Goal: Register for event/course

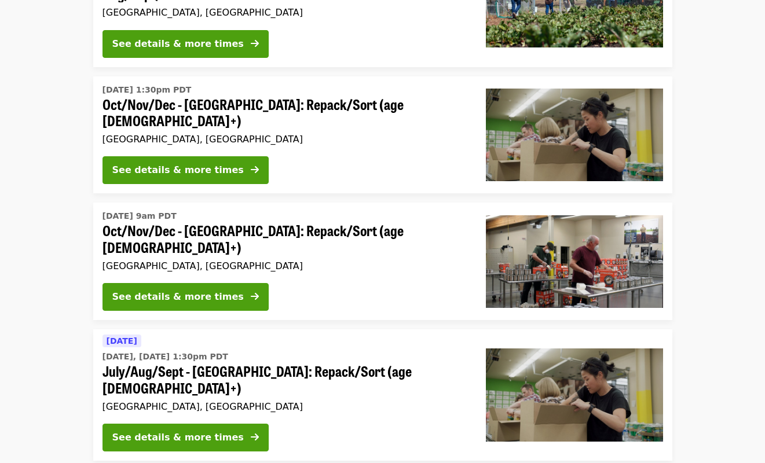
scroll to position [174, 0]
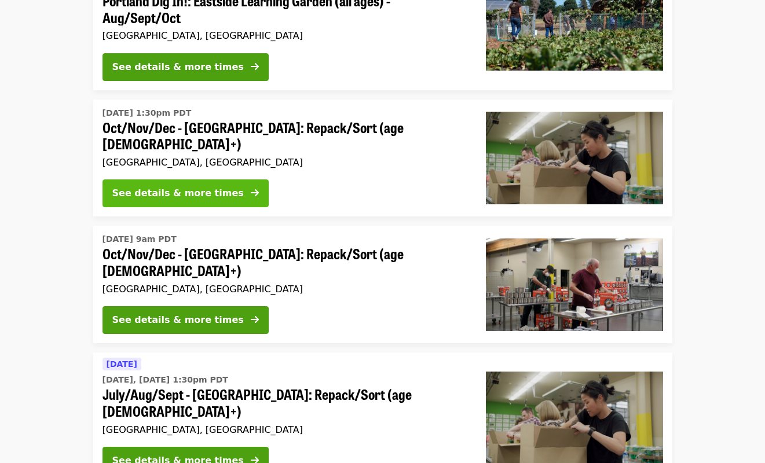
click at [182, 186] on div "See details & more times" at bounding box center [177, 193] width 131 height 14
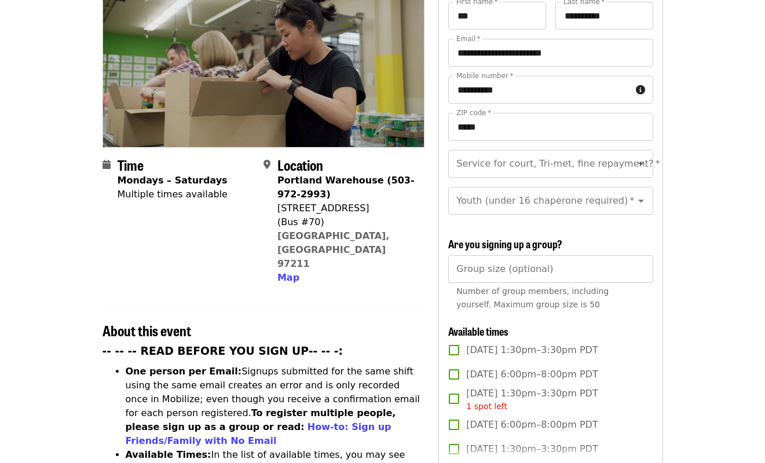
scroll to position [152, 0]
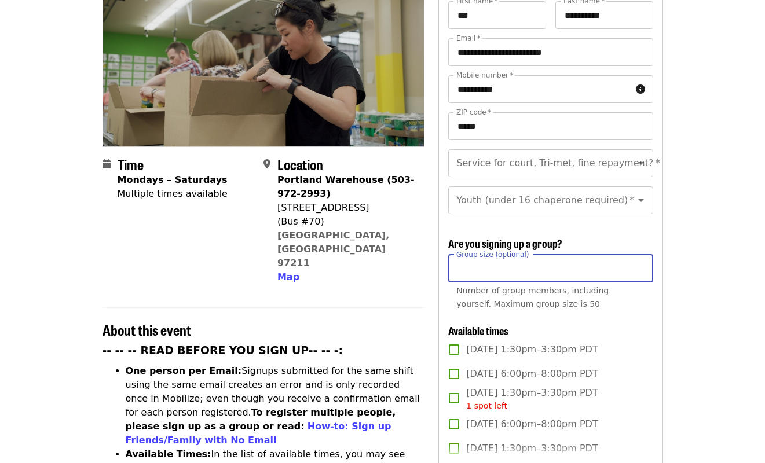
click at [515, 266] on input "Group size (optional)" at bounding box center [550, 269] width 204 height 28
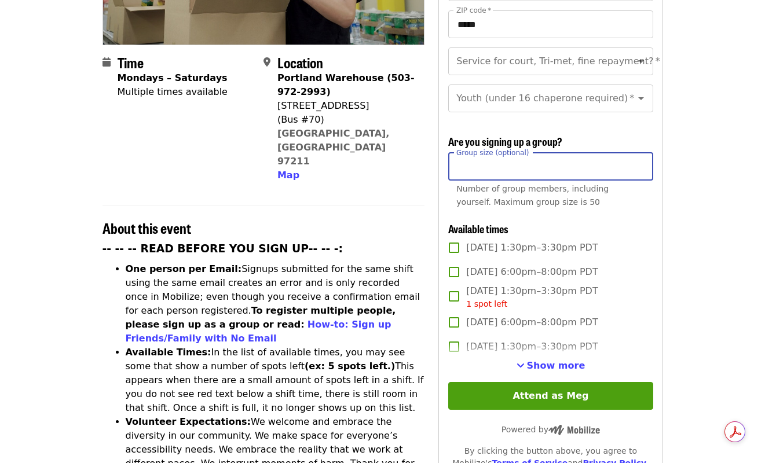
scroll to position [277, 0]
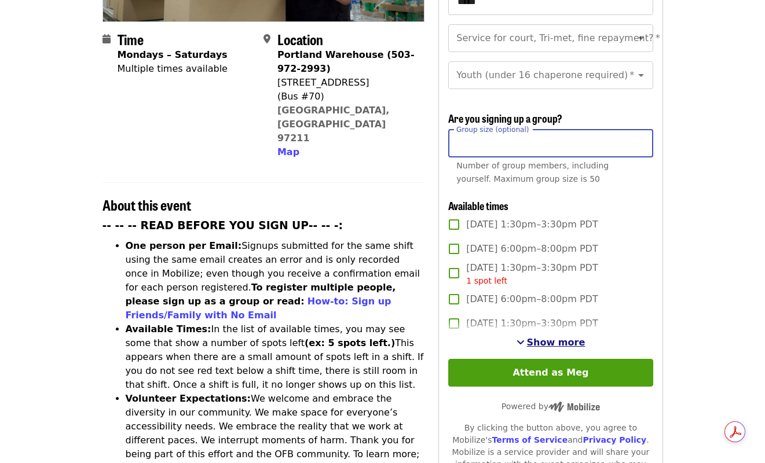
click at [555, 339] on span "Show more" at bounding box center [556, 342] width 58 height 11
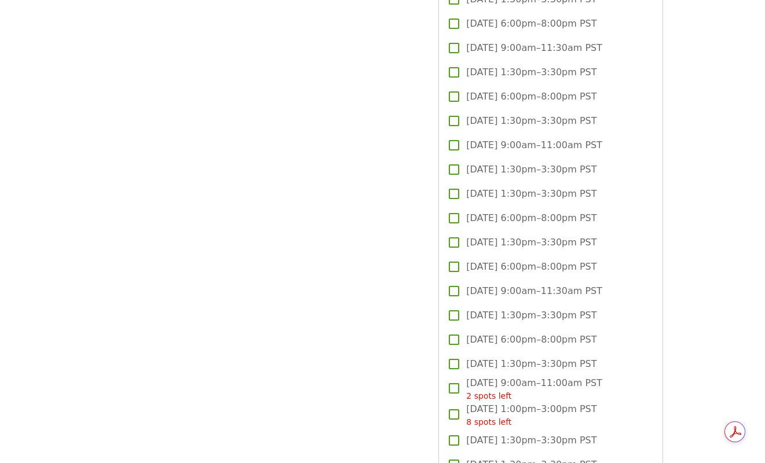
scroll to position [2672, 0]
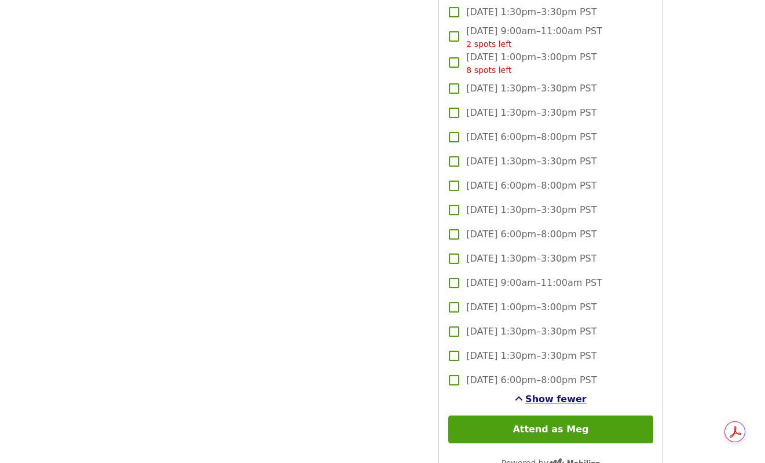
click at [557, 395] on span "Show fewer" at bounding box center [555, 399] width 61 height 11
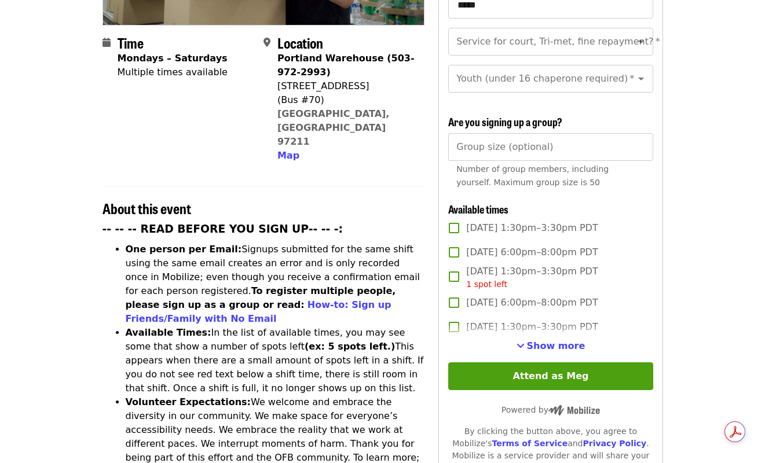
scroll to position [0, 0]
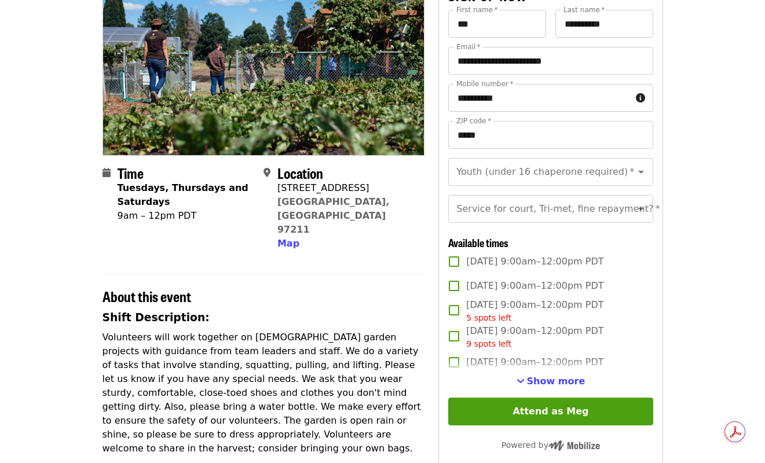
scroll to position [125, 0]
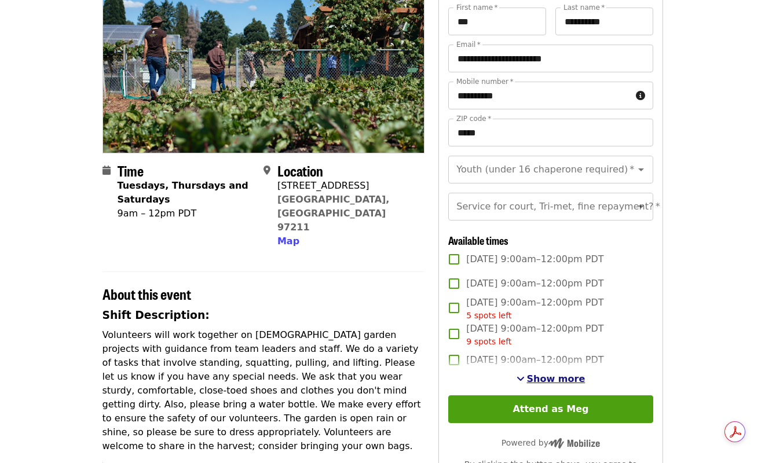
click at [530, 384] on span "Show more" at bounding box center [556, 378] width 58 height 11
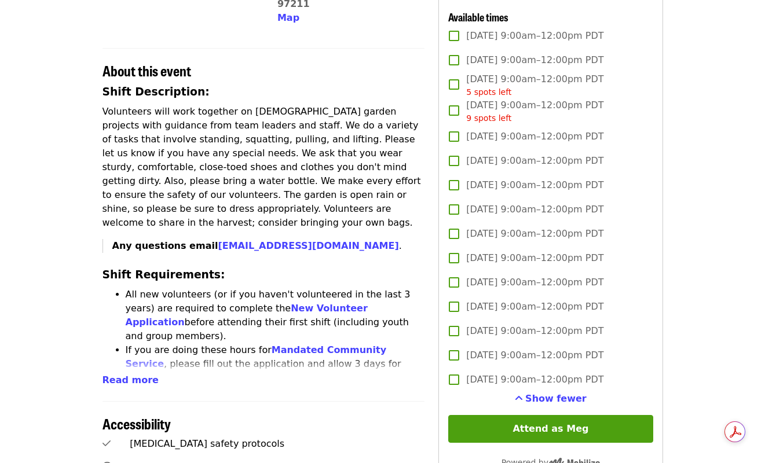
scroll to position [349, 0]
click at [541, 265] on span "[DATE] 9:00am–12:00pm PDT" at bounding box center [534, 258] width 137 height 14
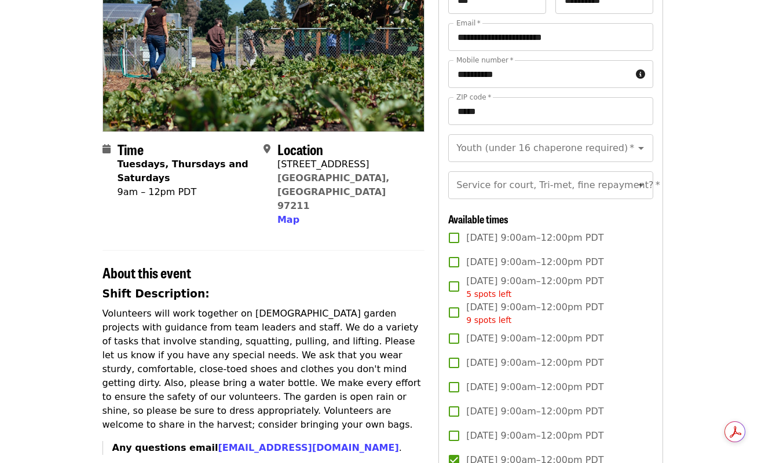
scroll to position [0, 0]
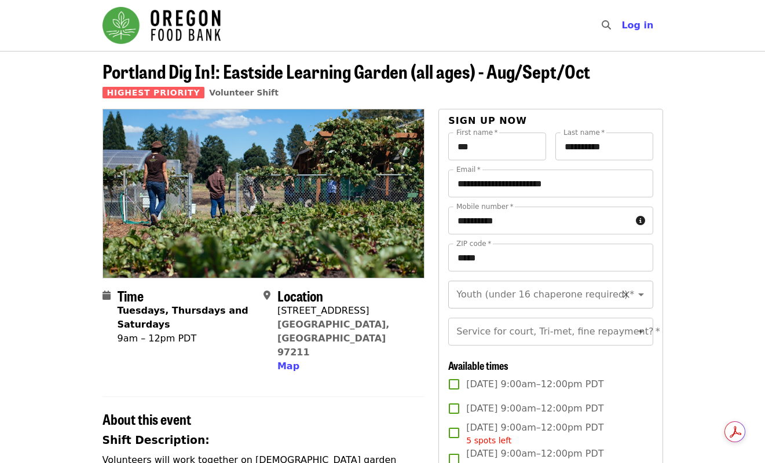
click at [612, 303] on div "Youth (under 16 chaperone required) *" at bounding box center [550, 295] width 204 height 28
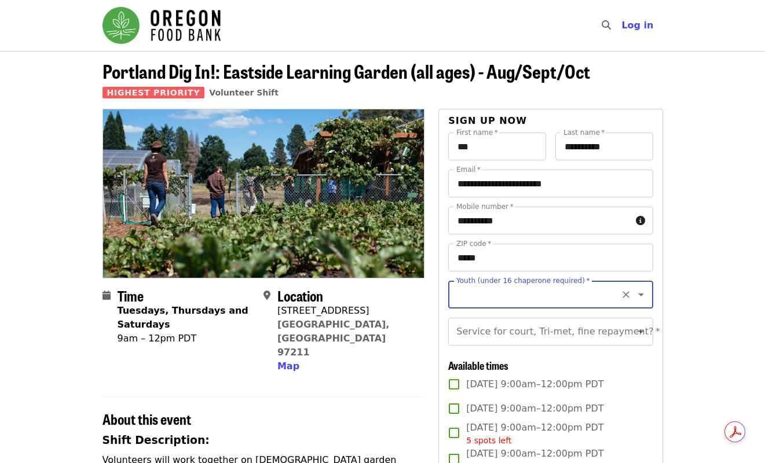
click at [634, 296] on icon "Open" at bounding box center [641, 295] width 14 height 14
click at [495, 344] on li "Under 16" at bounding box center [546, 346] width 196 height 21
type input "********"
click at [638, 295] on icon "Open" at bounding box center [641, 294] width 6 height 3
click at [622, 296] on icon "Clear" at bounding box center [625, 294] width 7 height 7
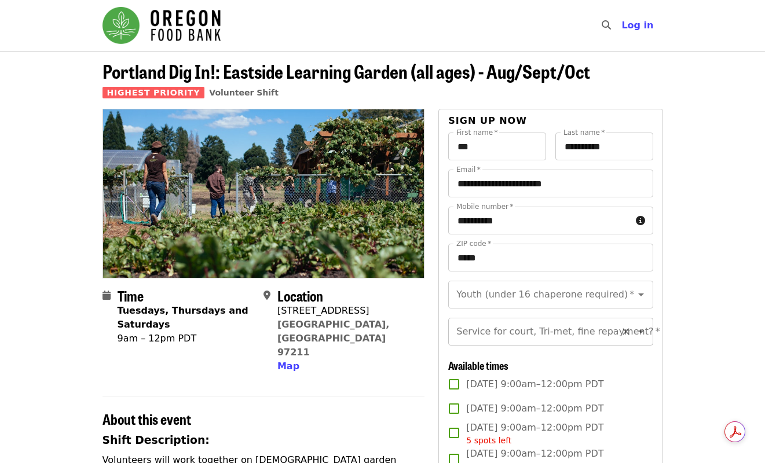
click at [599, 343] on input "Service for court, Tri-met, fine repayment?   *" at bounding box center [535, 332] width 157 height 22
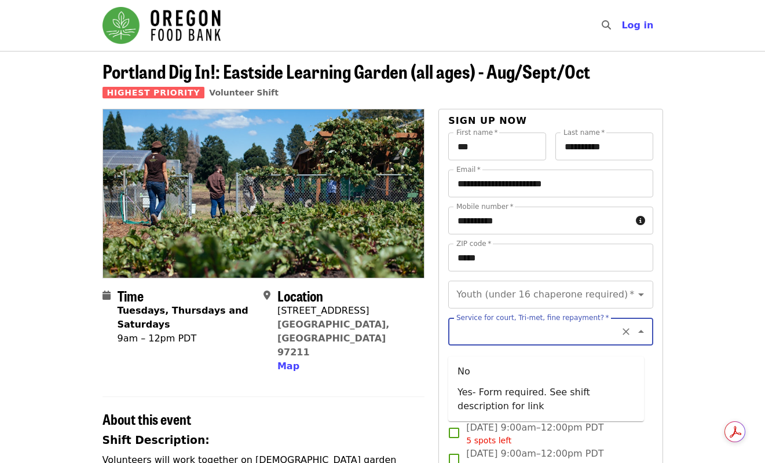
click at [634, 339] on icon "Close" at bounding box center [641, 332] width 14 height 14
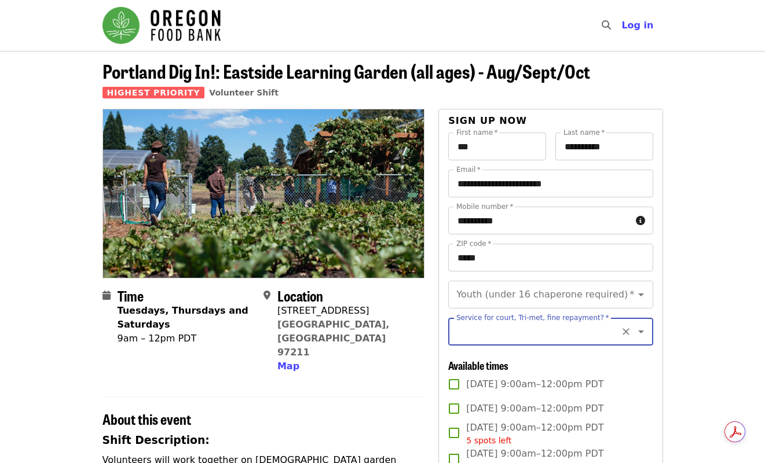
click at [638, 333] on icon "Open" at bounding box center [641, 332] width 6 height 3
